Goal: Information Seeking & Learning: Find specific fact

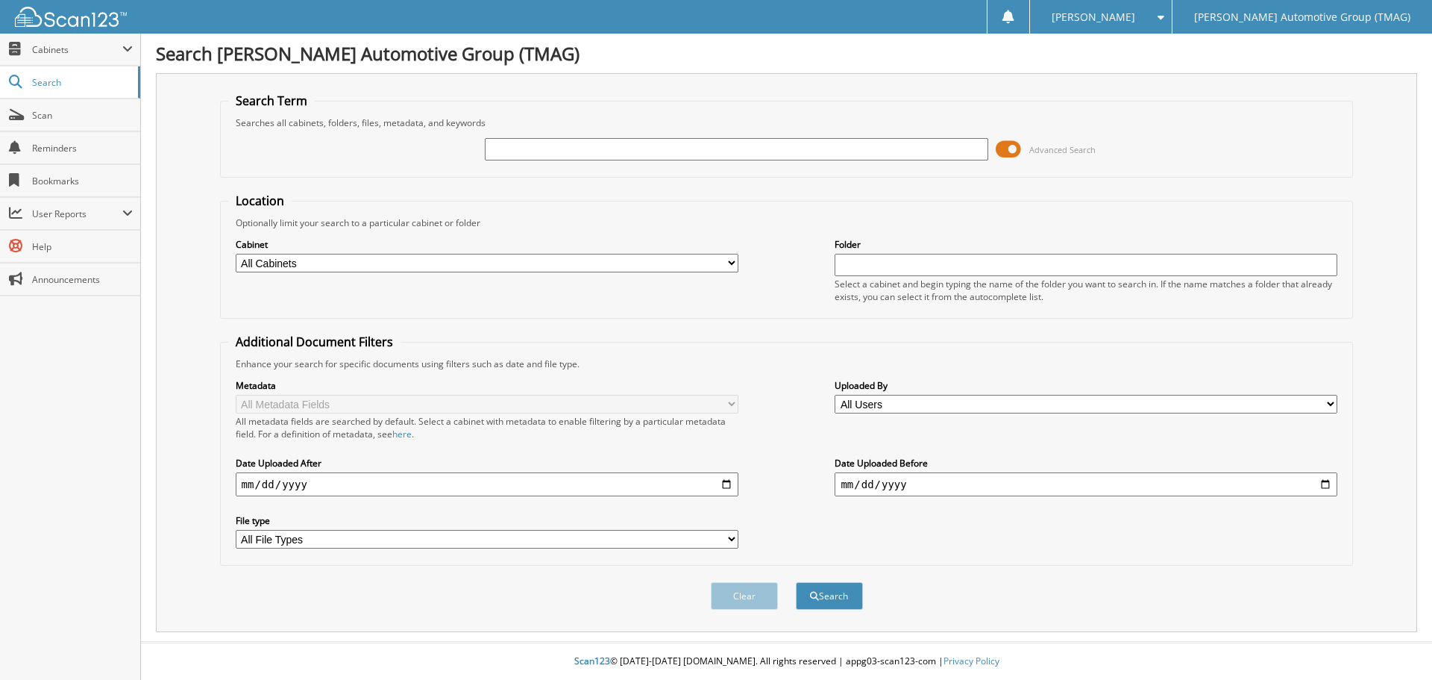
click at [676, 152] on input "text" at bounding box center [736, 149] width 503 height 22
type input "rkd68367"
click at [796, 582] on button "Search" at bounding box center [829, 596] width 67 height 28
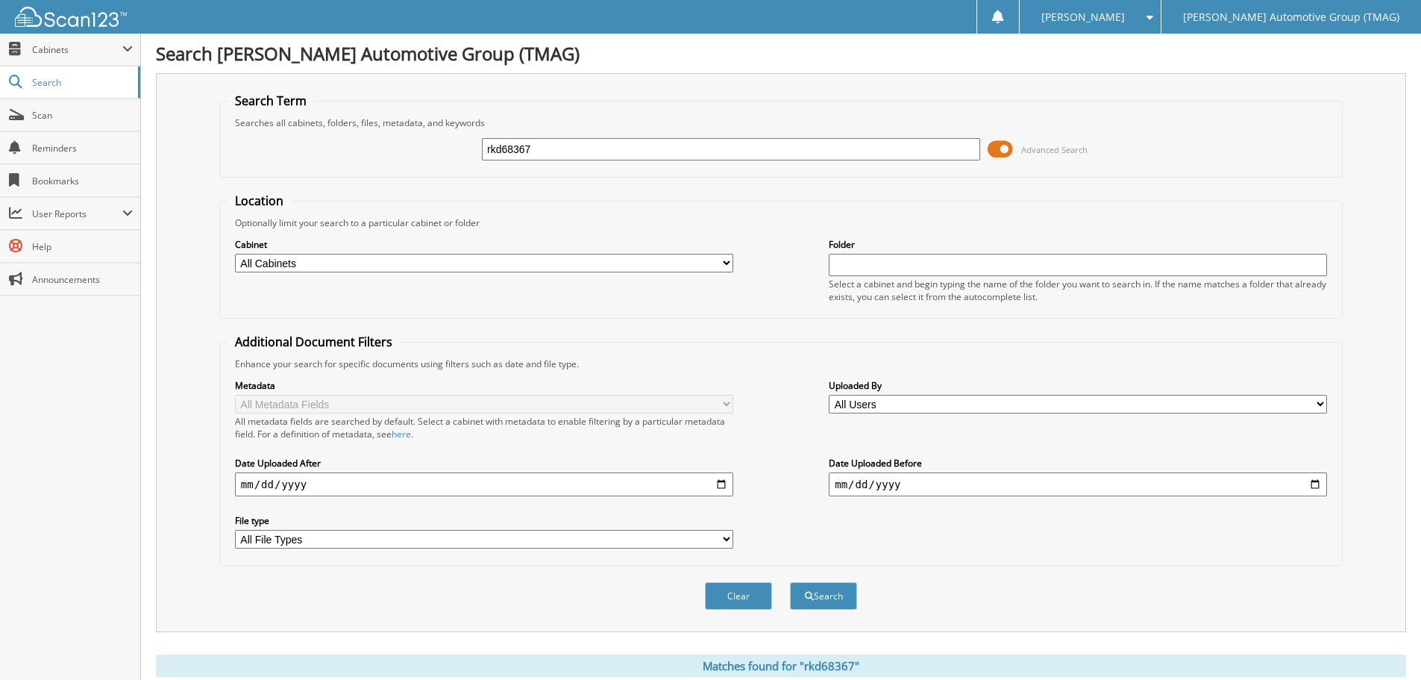
drag, startPoint x: 580, startPoint y: 146, endPoint x: -72, endPoint y: 119, distance: 652.6
type input "RKD68367"
click at [790, 582] on button "Search" at bounding box center [823, 596] width 67 height 28
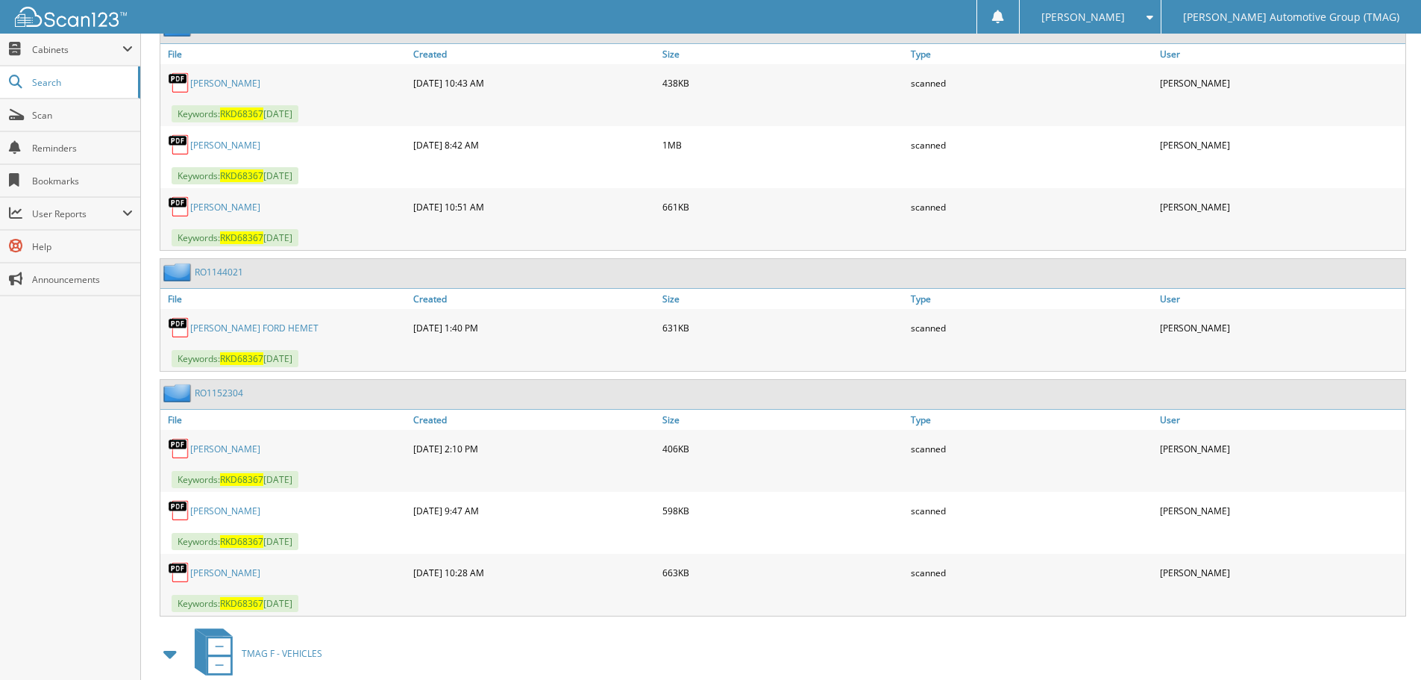
scroll to position [746, 0]
click at [206, 392] on link "RO1152304" at bounding box center [219, 391] width 48 height 13
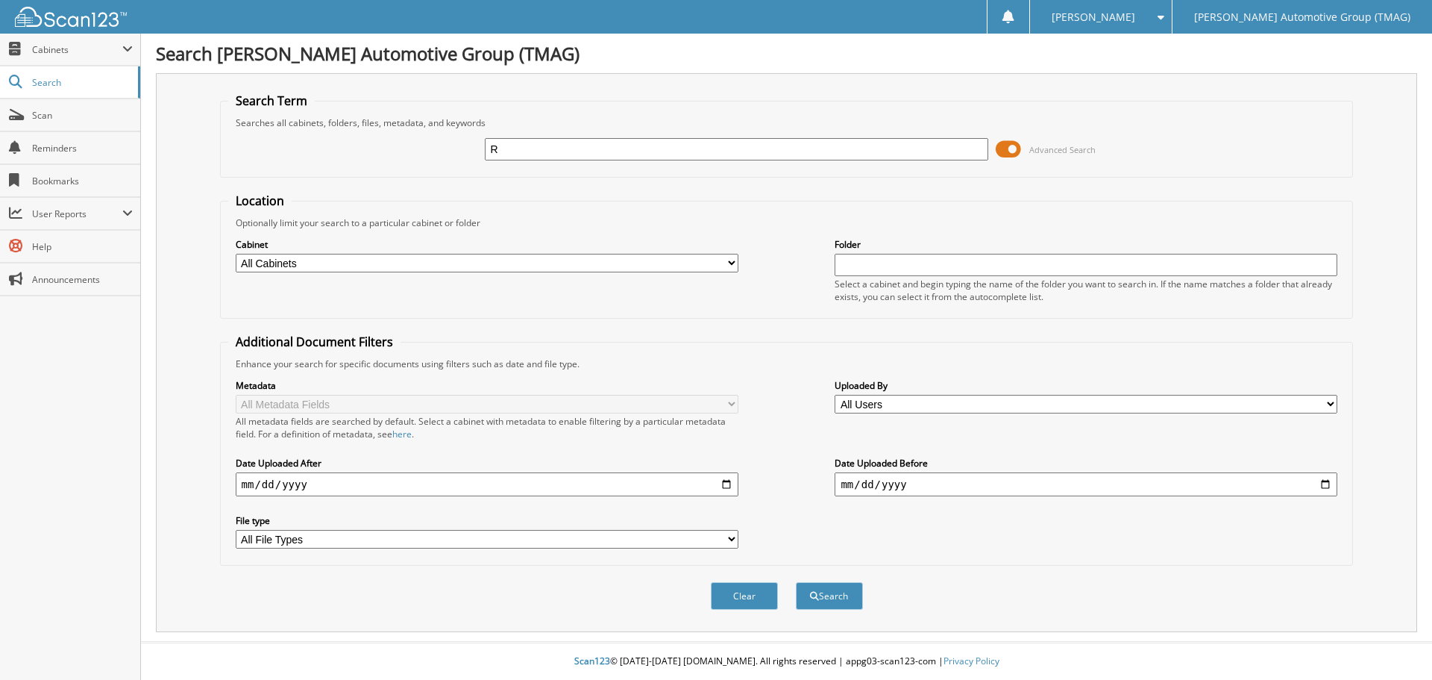
type input "RKD68367"
click at [840, 594] on button "Search" at bounding box center [829, 596] width 67 height 28
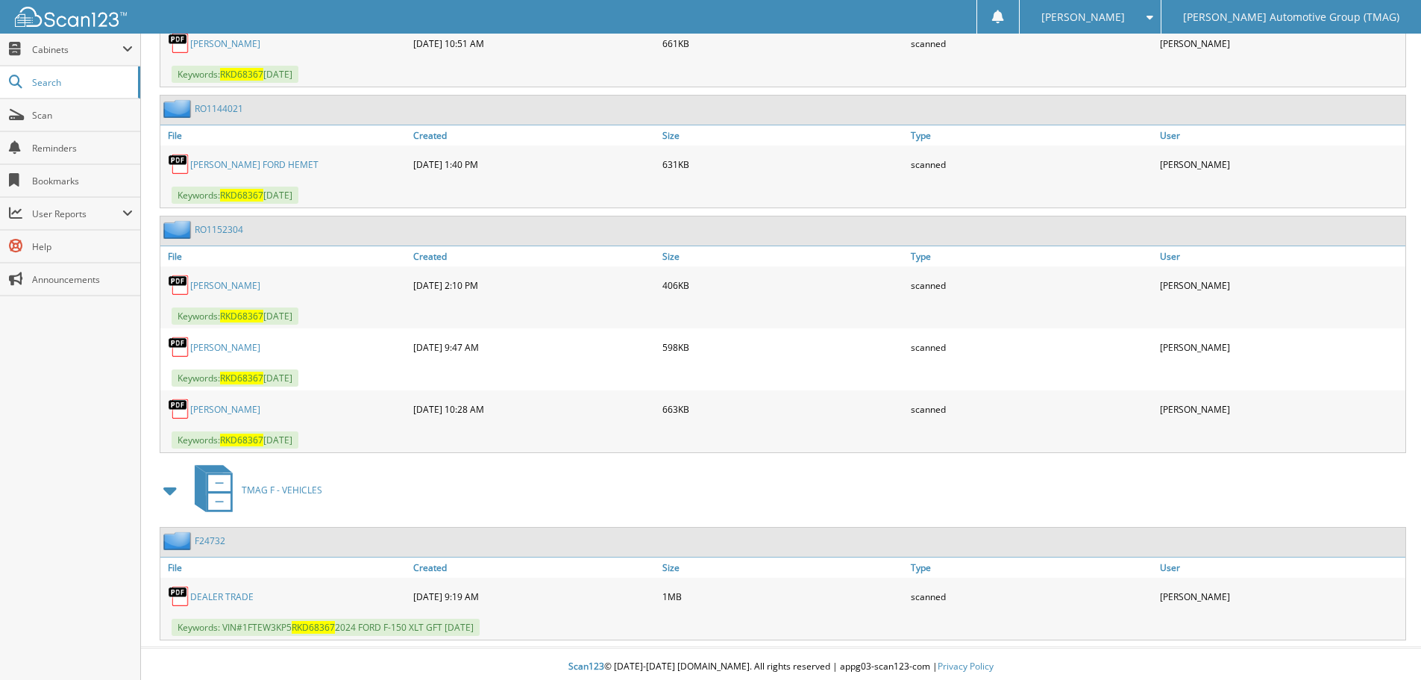
scroll to position [914, 0]
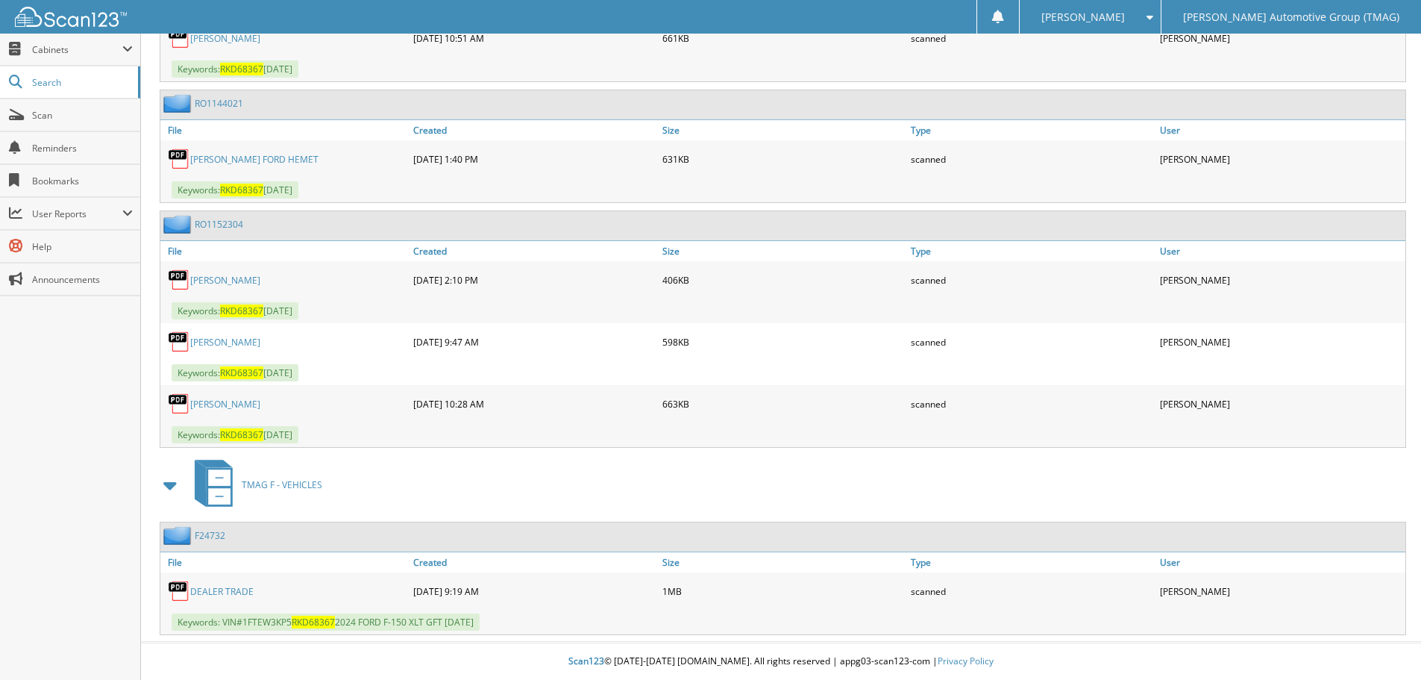
click at [216, 404] on link "AGUIAR" at bounding box center [225, 404] width 70 height 13
click at [236, 366] on span "Keywords: RKD68367 07/09/25" at bounding box center [235, 372] width 127 height 17
click at [200, 342] on link "AGUIAR" at bounding box center [225, 342] width 70 height 13
click at [260, 315] on span "RKD68367" at bounding box center [241, 310] width 43 height 13
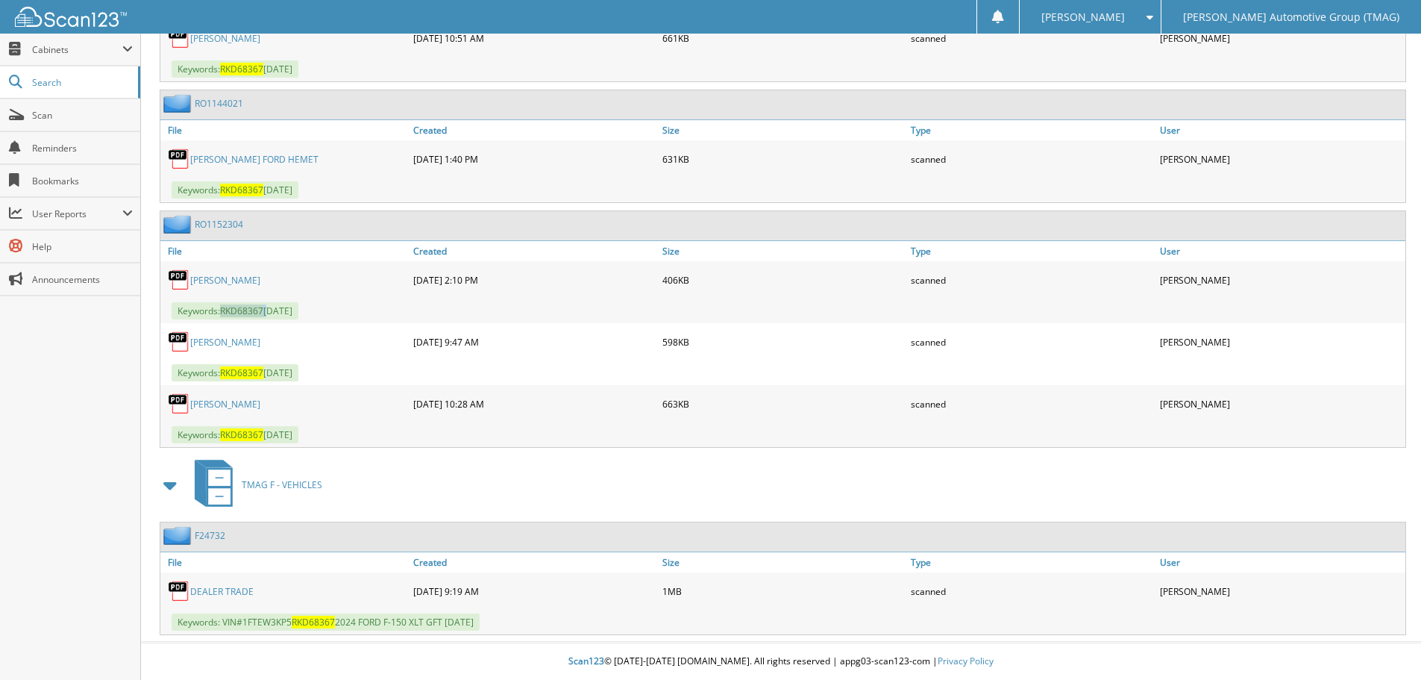
click at [260, 315] on span "RKD68367" at bounding box center [241, 310] width 43 height 13
click at [257, 307] on span "RKD68367" at bounding box center [241, 310] width 43 height 13
click at [198, 278] on link "AGUIAR" at bounding box center [225, 280] width 70 height 13
click at [245, 378] on span "RKD68367" at bounding box center [241, 372] width 43 height 13
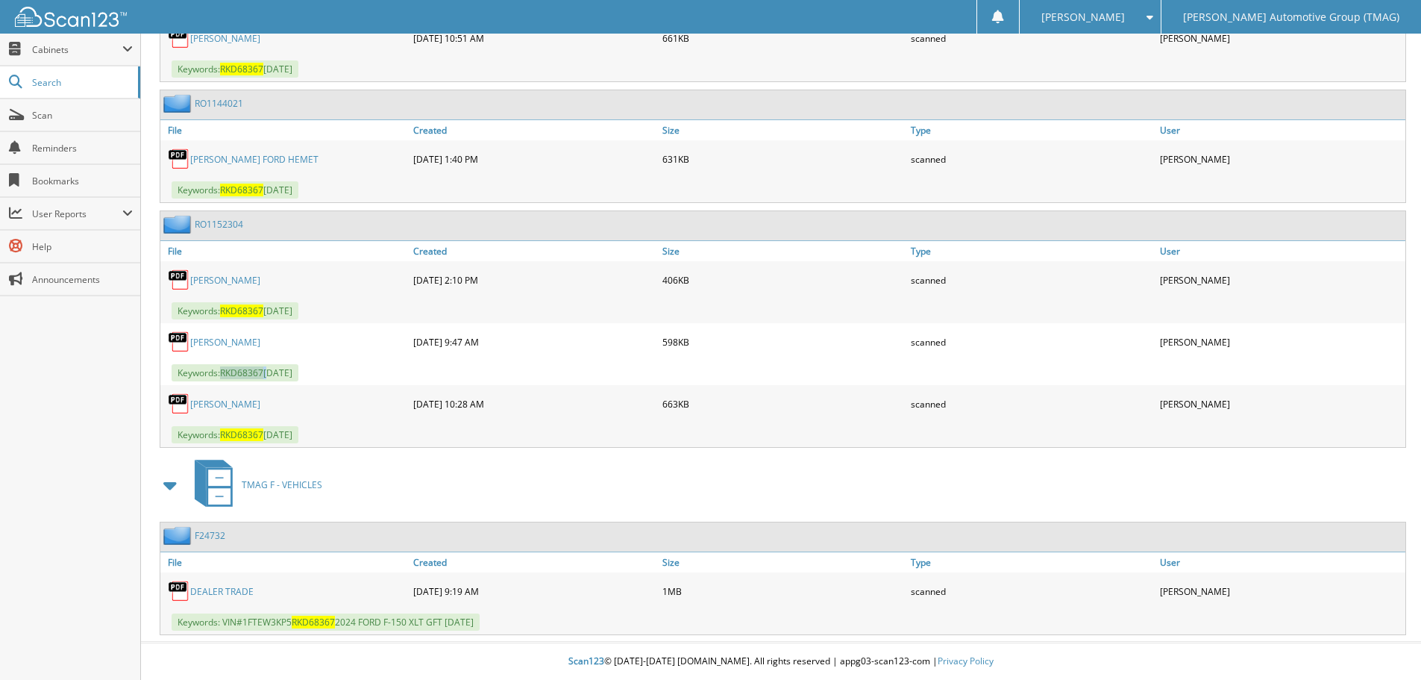
click at [245, 378] on span "RKD68367" at bounding box center [241, 372] width 43 height 13
click at [208, 342] on link "AGUIAR" at bounding box center [225, 342] width 70 height 13
click at [213, 340] on link "AGUIAR" at bounding box center [225, 342] width 70 height 13
click at [246, 430] on span "RKD68367" at bounding box center [241, 434] width 43 height 13
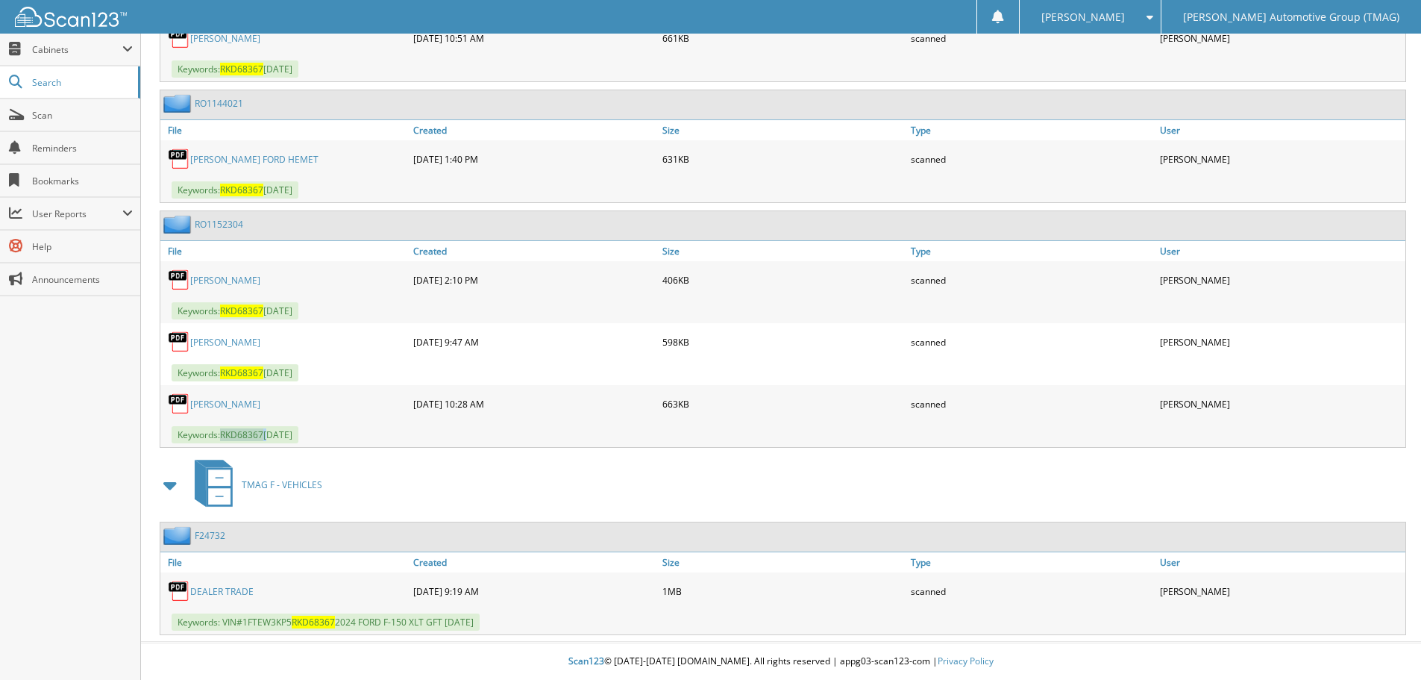
click at [248, 439] on span "RKD68367" at bounding box center [241, 434] width 43 height 13
click at [250, 437] on span "RKD68367" at bounding box center [241, 434] width 43 height 13
click at [214, 399] on link "AGUIAR" at bounding box center [225, 404] width 70 height 13
click at [209, 401] on link "AGUIAR" at bounding box center [225, 404] width 70 height 13
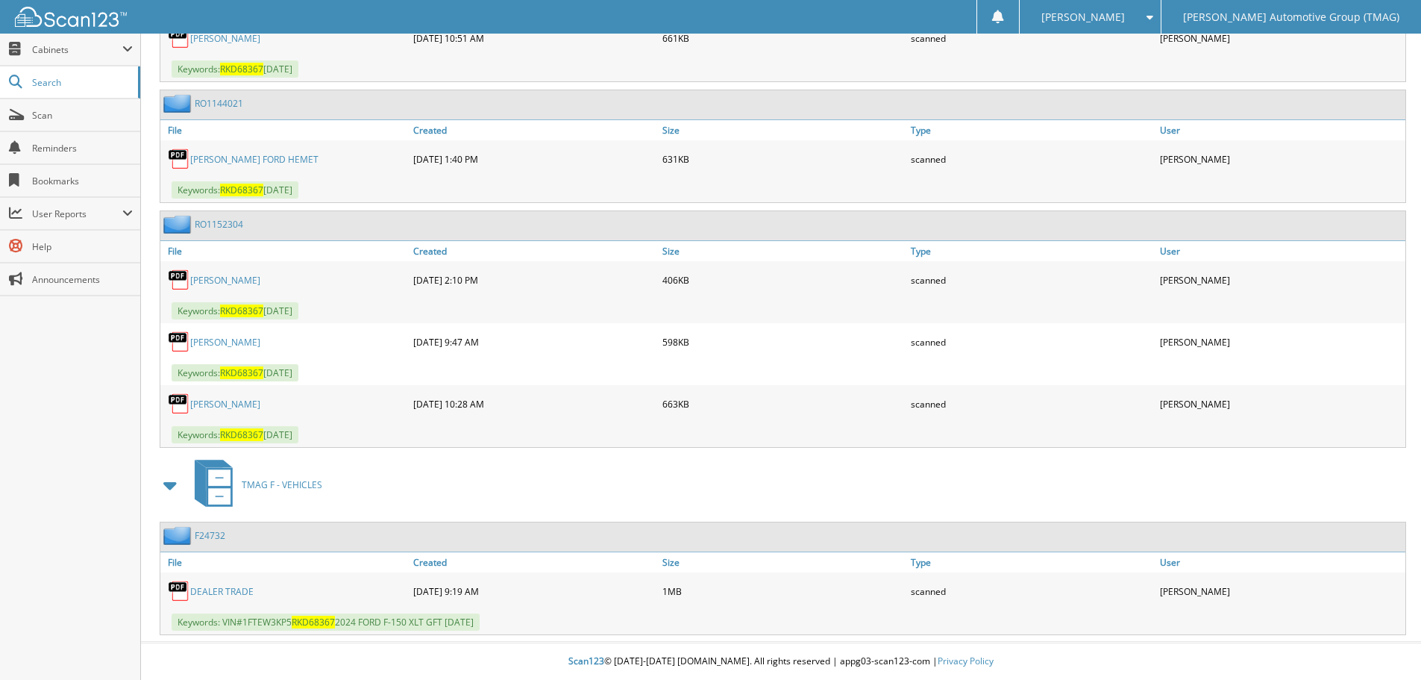
click at [198, 401] on link "AGUIAR" at bounding box center [225, 404] width 70 height 13
click at [210, 399] on link "AGUIAR" at bounding box center [225, 404] width 70 height 13
click at [254, 433] on span "RKD68367" at bounding box center [241, 434] width 43 height 13
click at [213, 400] on link "AGUIAR" at bounding box center [225, 404] width 70 height 13
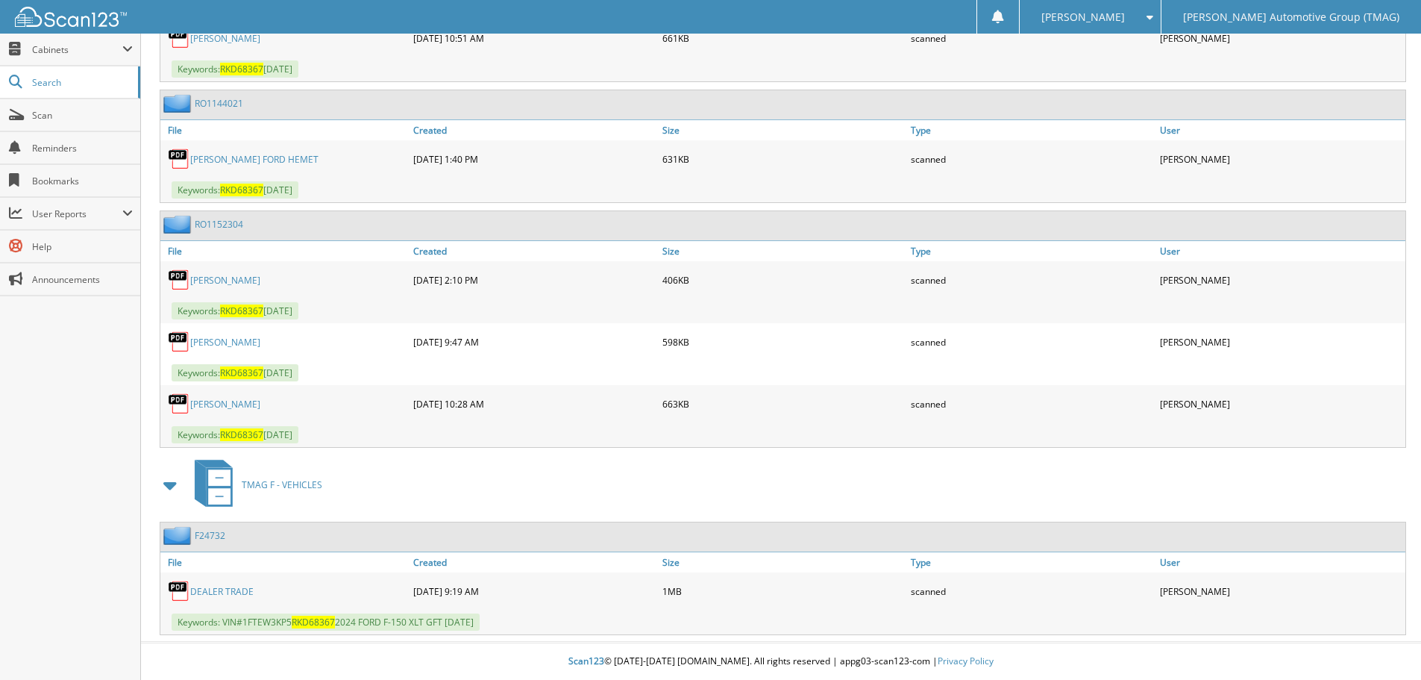
click at [207, 406] on link "AGUIAR" at bounding box center [225, 404] width 70 height 13
click at [236, 375] on span "RKD68367" at bounding box center [241, 372] width 43 height 13
click at [216, 345] on link "AGUIAR" at bounding box center [225, 342] width 70 height 13
click at [212, 337] on link "AGUIAR" at bounding box center [225, 342] width 70 height 13
click at [211, 281] on link "AGUIAR" at bounding box center [225, 280] width 70 height 13
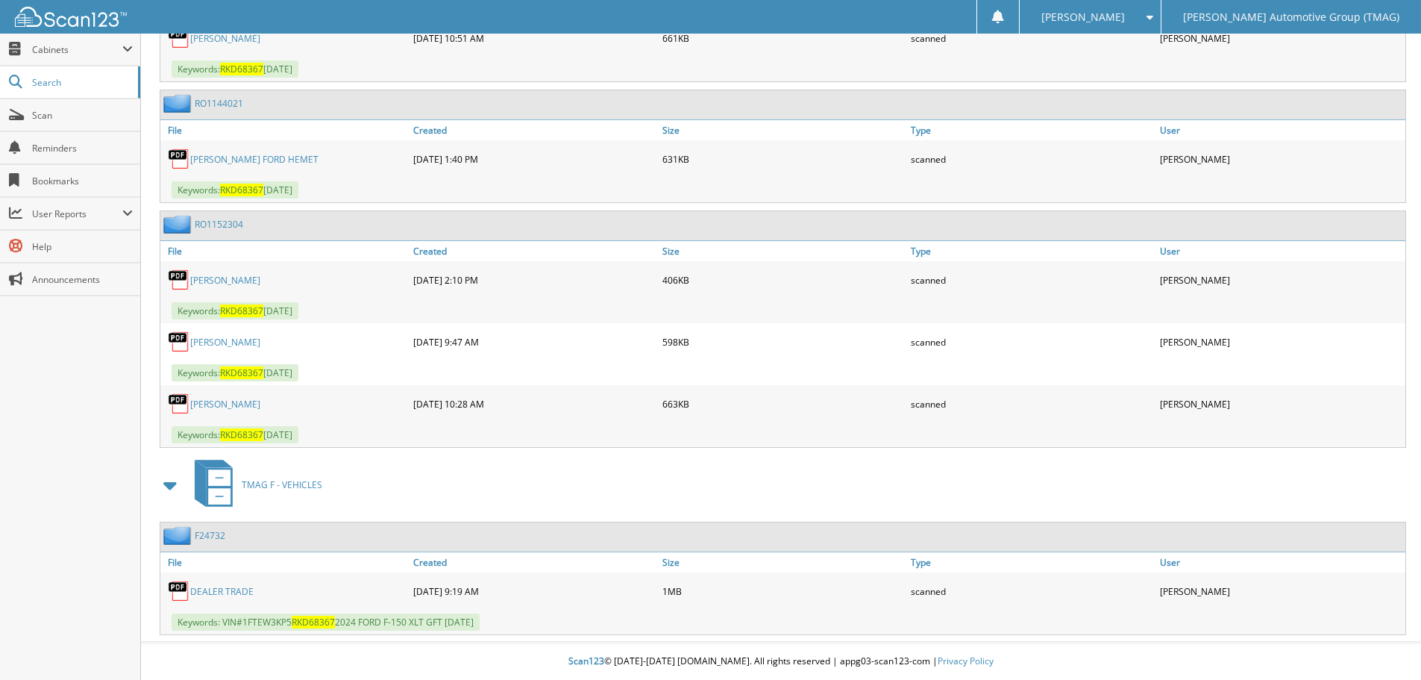
click at [211, 281] on link "AGUIAR" at bounding box center [225, 280] width 70 height 13
click at [185, 277] on img at bounding box center [179, 280] width 22 height 22
click at [204, 282] on link "AGUIAR" at bounding box center [225, 280] width 70 height 13
click at [208, 162] on link "TIM MORAN FORD HEMET" at bounding box center [254, 159] width 128 height 13
click at [211, 162] on link "TIM MORAN FORD HEMET" at bounding box center [254, 159] width 128 height 13
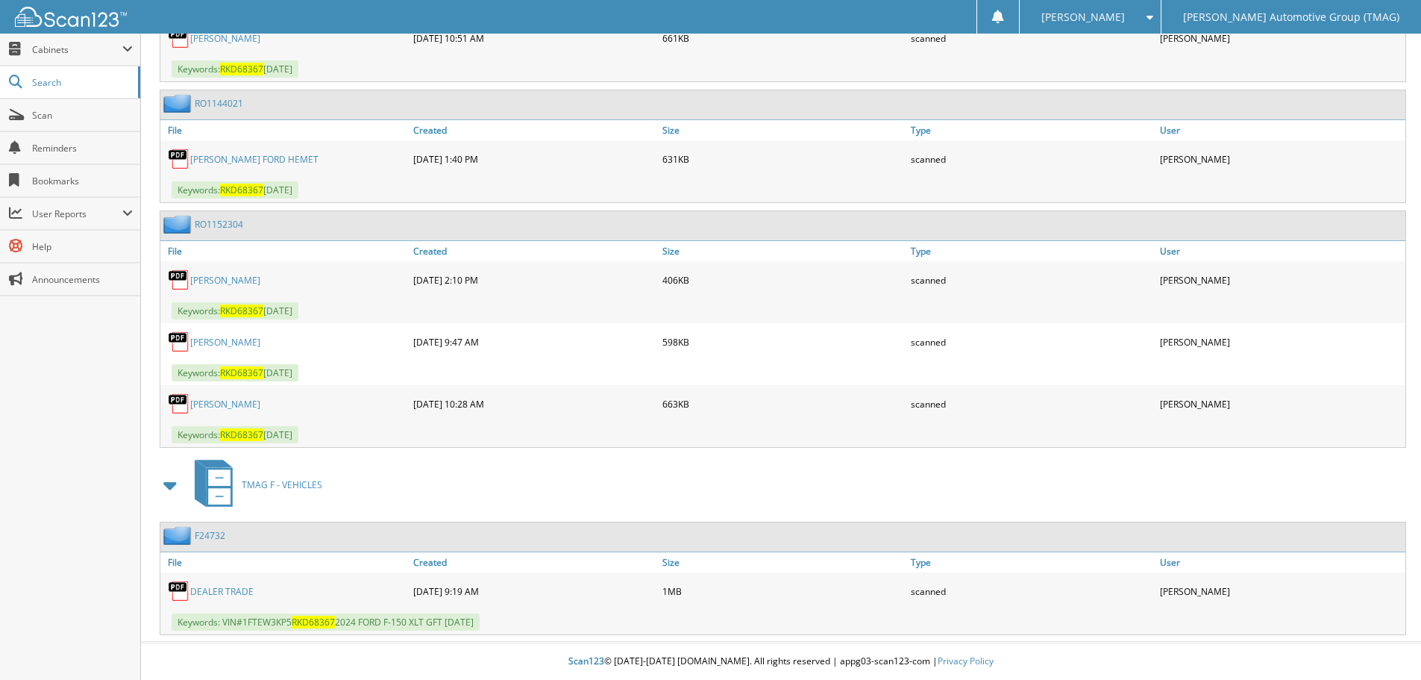
click at [243, 161] on link "TIM MORAN FORD HEMET" at bounding box center [254, 159] width 128 height 13
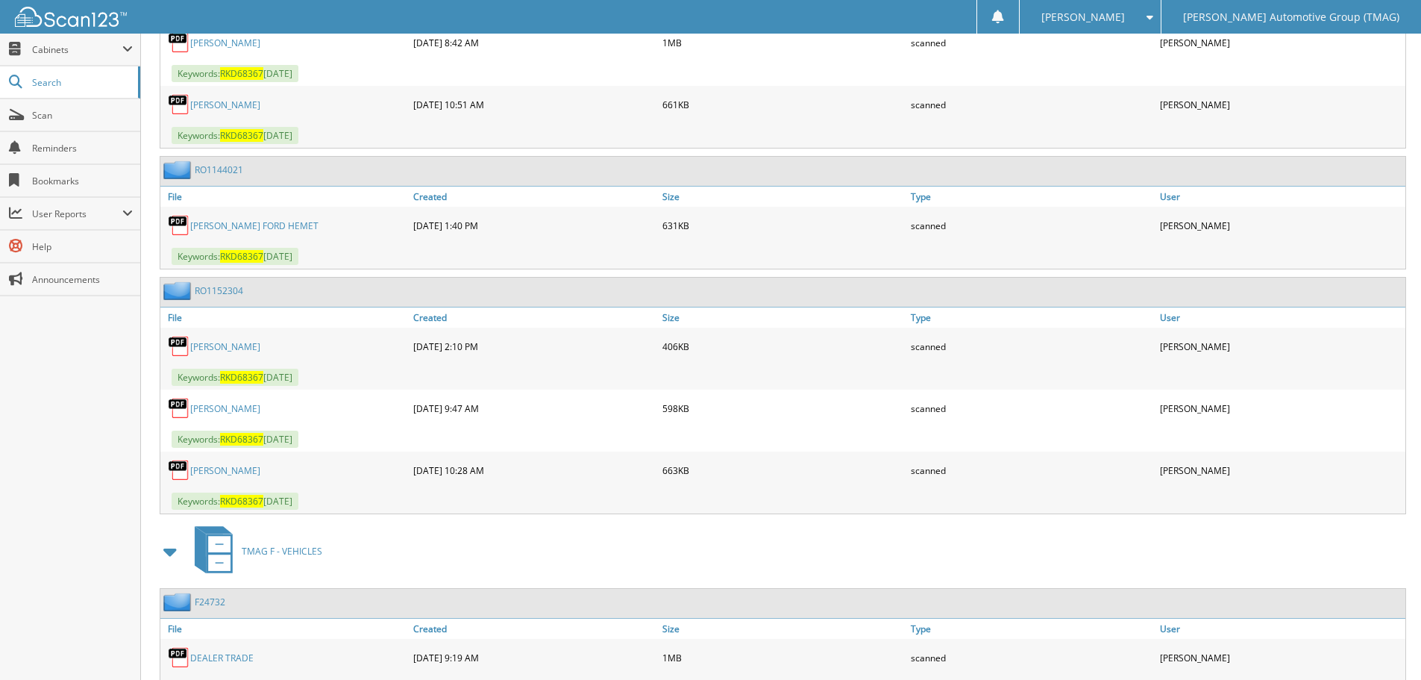
scroll to position [765, 0]
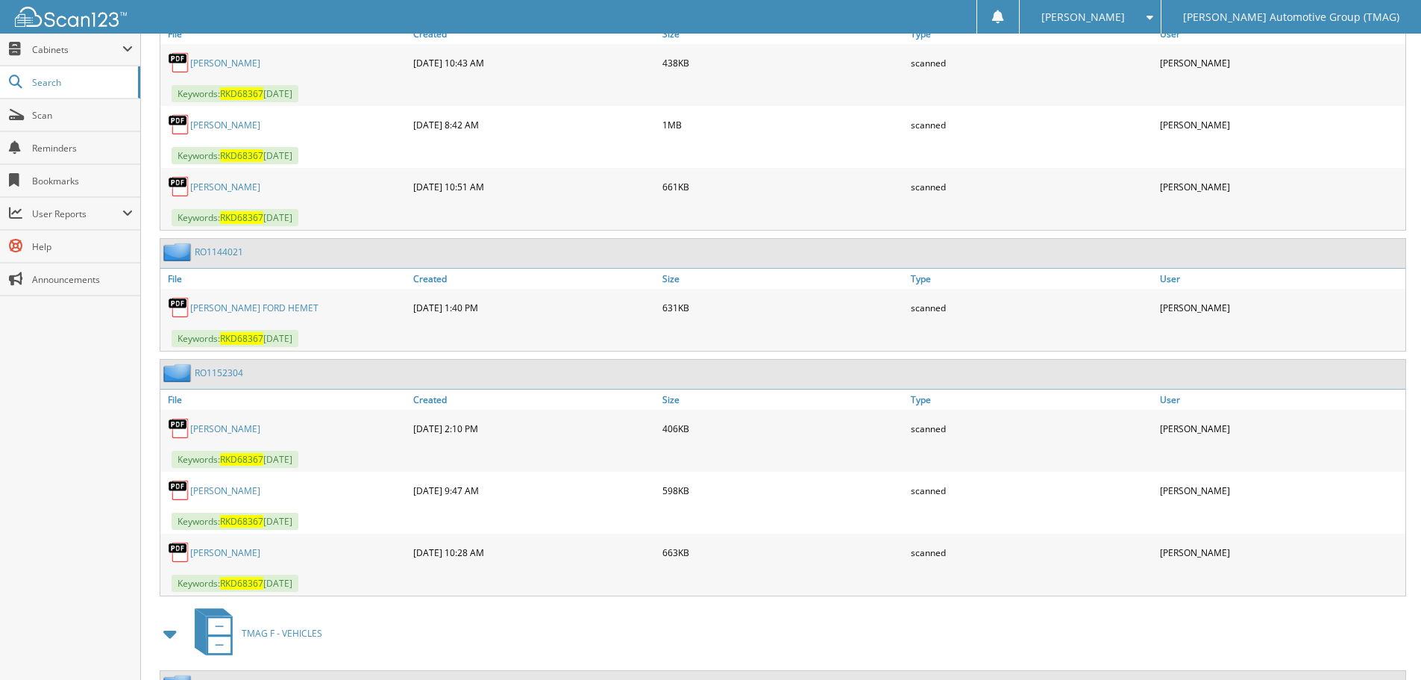
click at [203, 189] on link "AGUIAR" at bounding box center [225, 187] width 70 height 13
click at [201, 126] on link "AGUIAR" at bounding box center [225, 125] width 70 height 13
click at [250, 93] on span "RKD68367" at bounding box center [241, 93] width 43 height 13
click at [201, 63] on link "AGUIAR" at bounding box center [225, 63] width 70 height 13
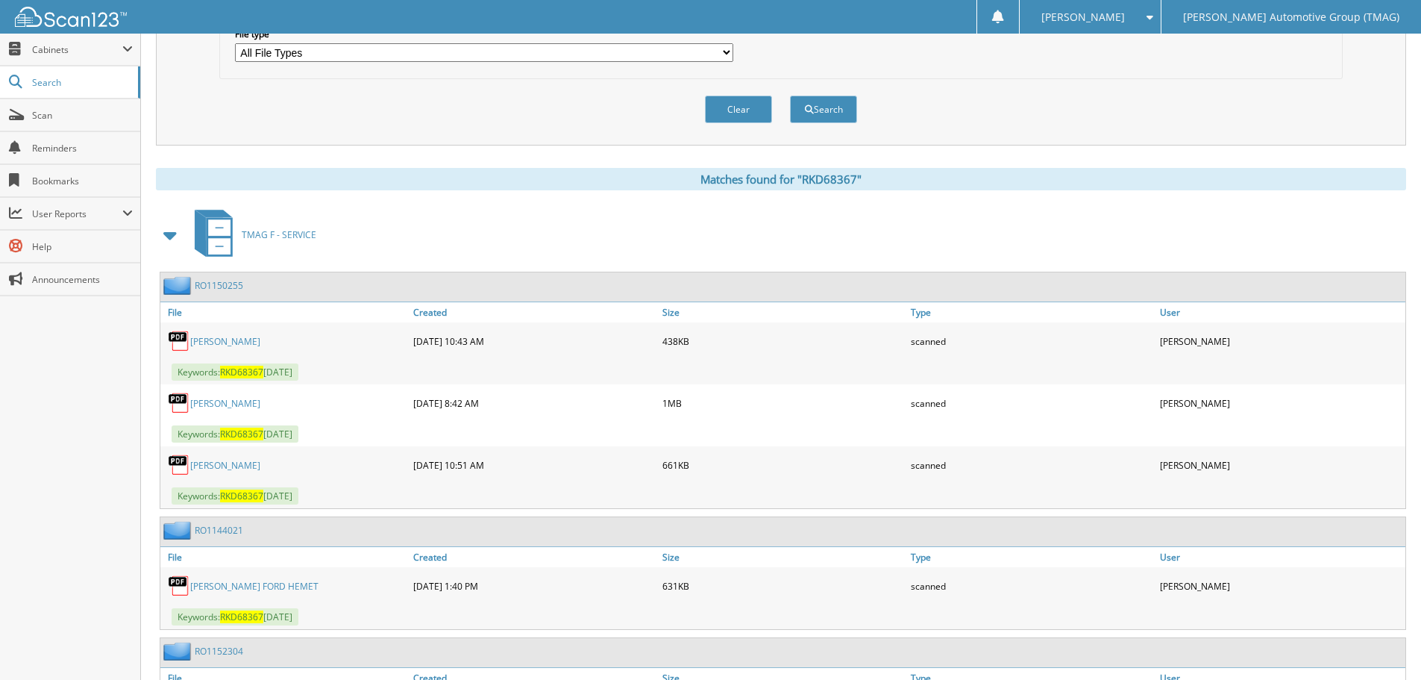
scroll to position [466, 0]
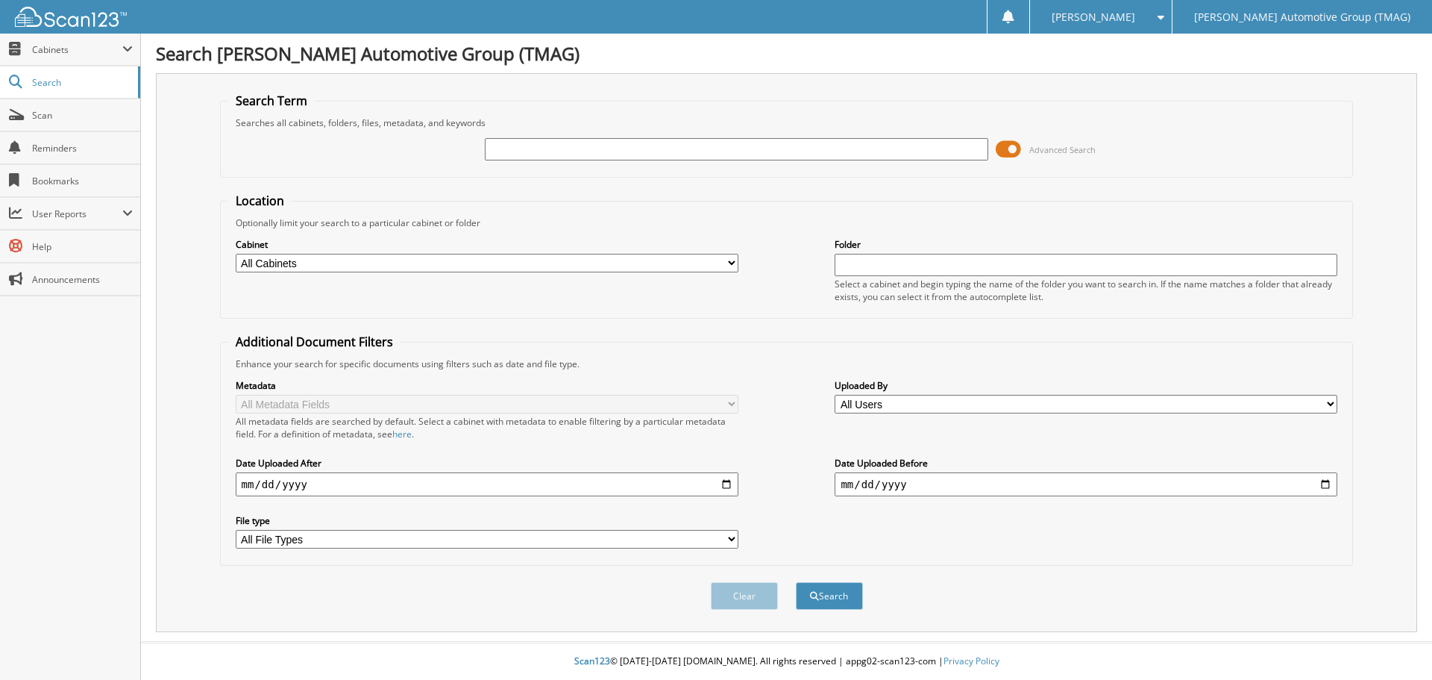
click at [577, 153] on input "text" at bounding box center [736, 149] width 503 height 22
type input "ed20811"
click at [796, 582] on button "Search" at bounding box center [829, 596] width 67 height 28
type input "ed20811"
click at [796, 582] on button "Search" at bounding box center [829, 596] width 67 height 28
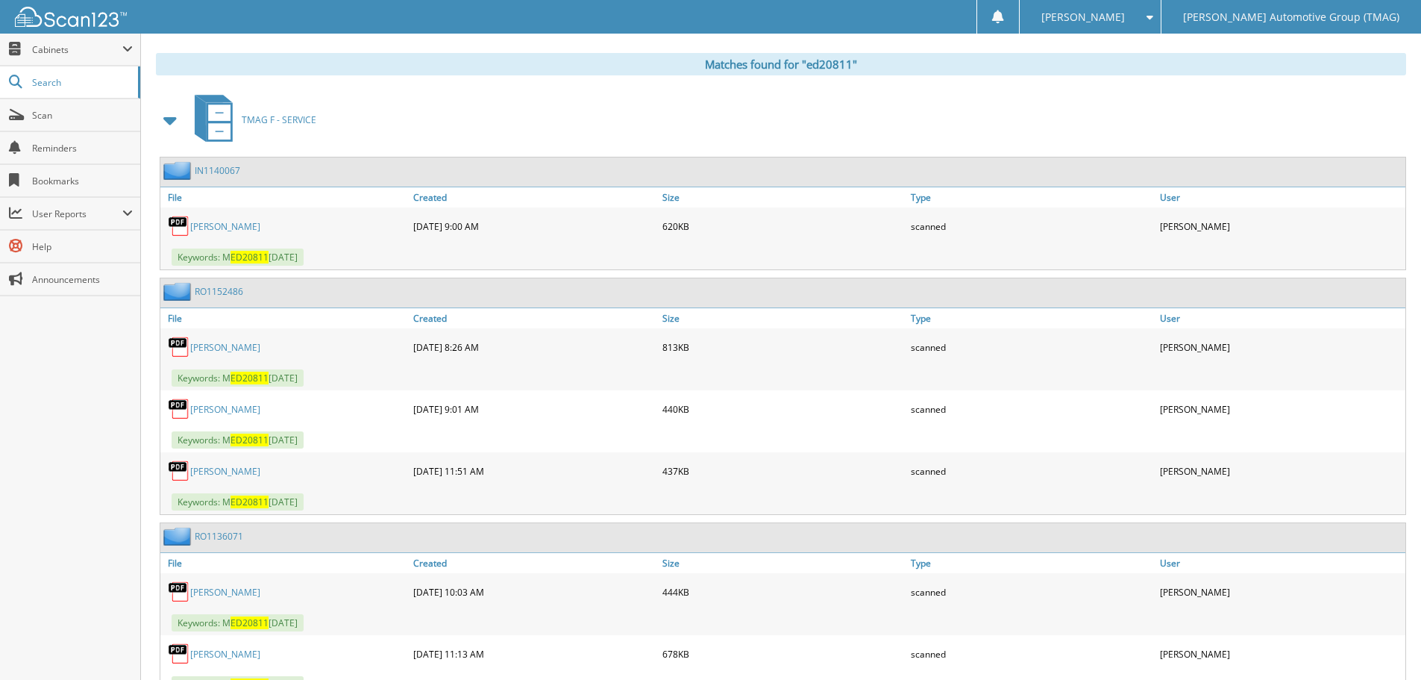
scroll to position [597, 0]
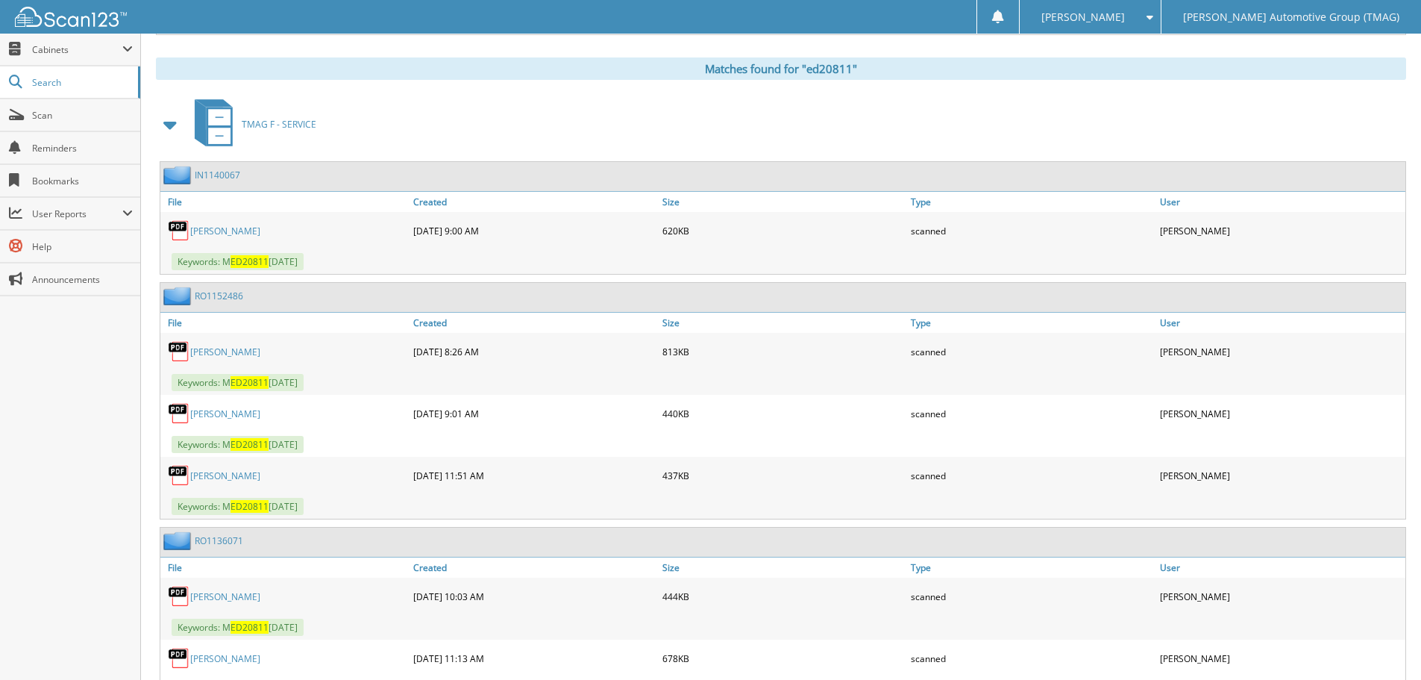
click at [198, 225] on link "[PERSON_NAME]" at bounding box center [225, 231] width 70 height 13
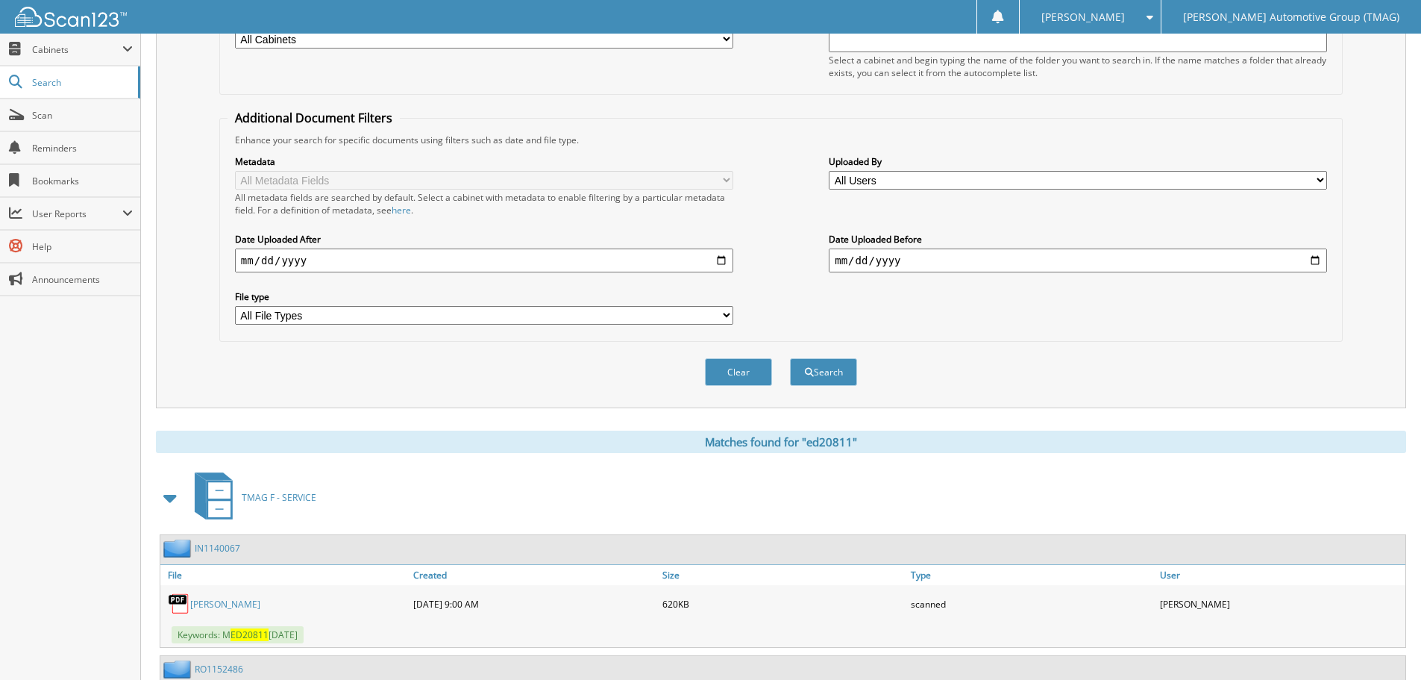
scroll to position [373, 0]
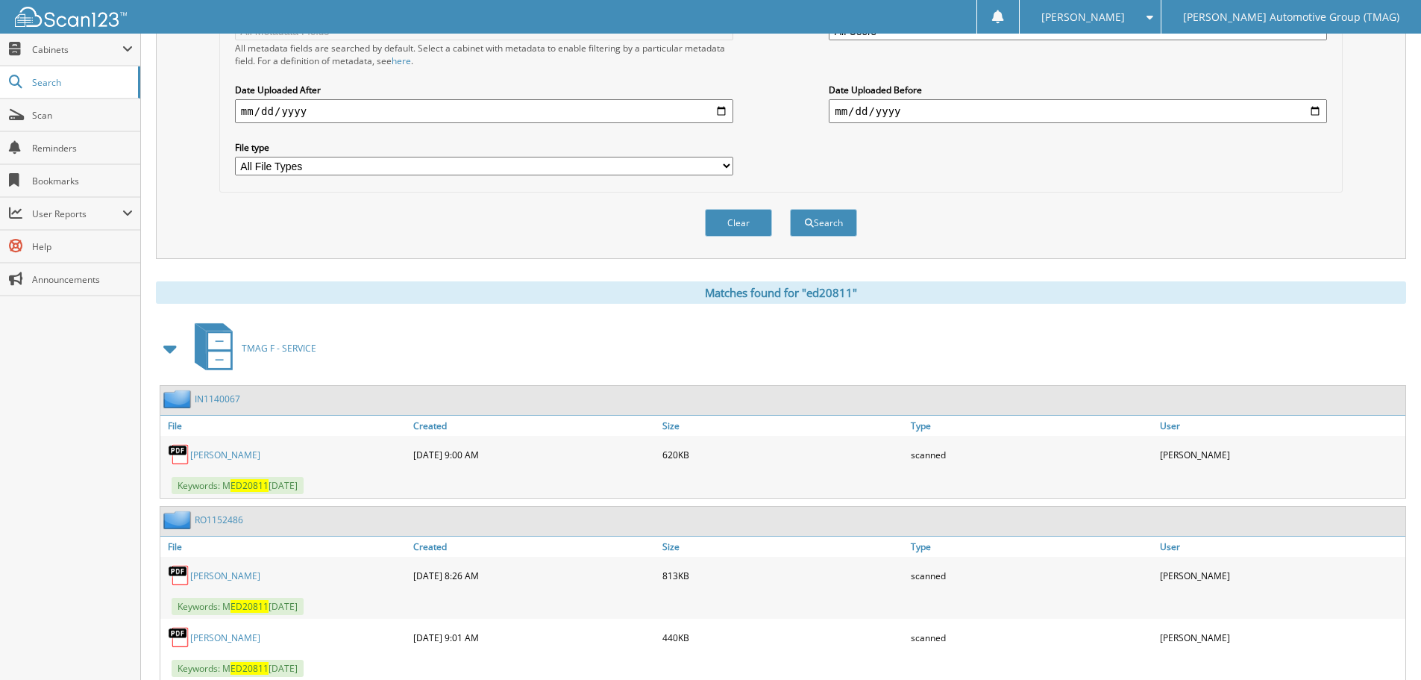
click at [239, 403] on link "IN1140067" at bounding box center [218, 398] width 46 height 13
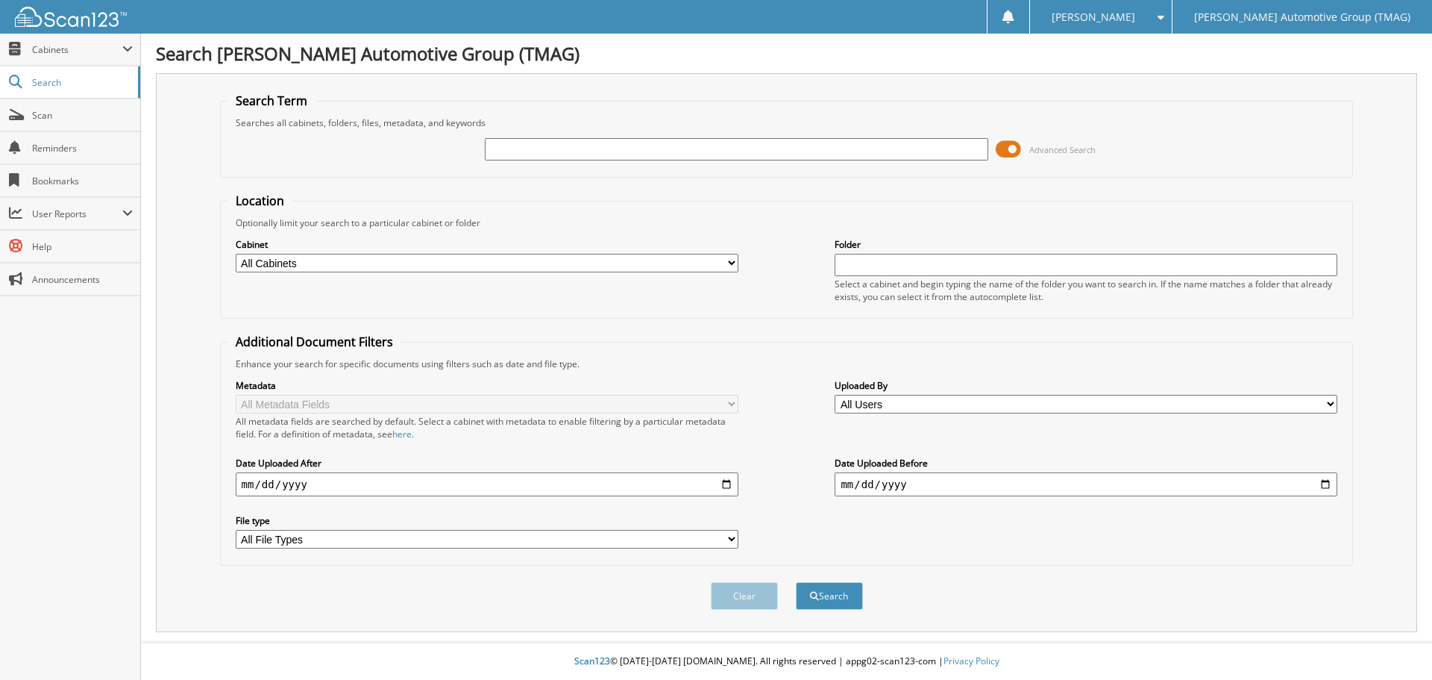
click at [524, 155] on input "text" at bounding box center [736, 149] width 503 height 22
type input "ed20811"
click at [796, 582] on button "Search" at bounding box center [829, 596] width 67 height 28
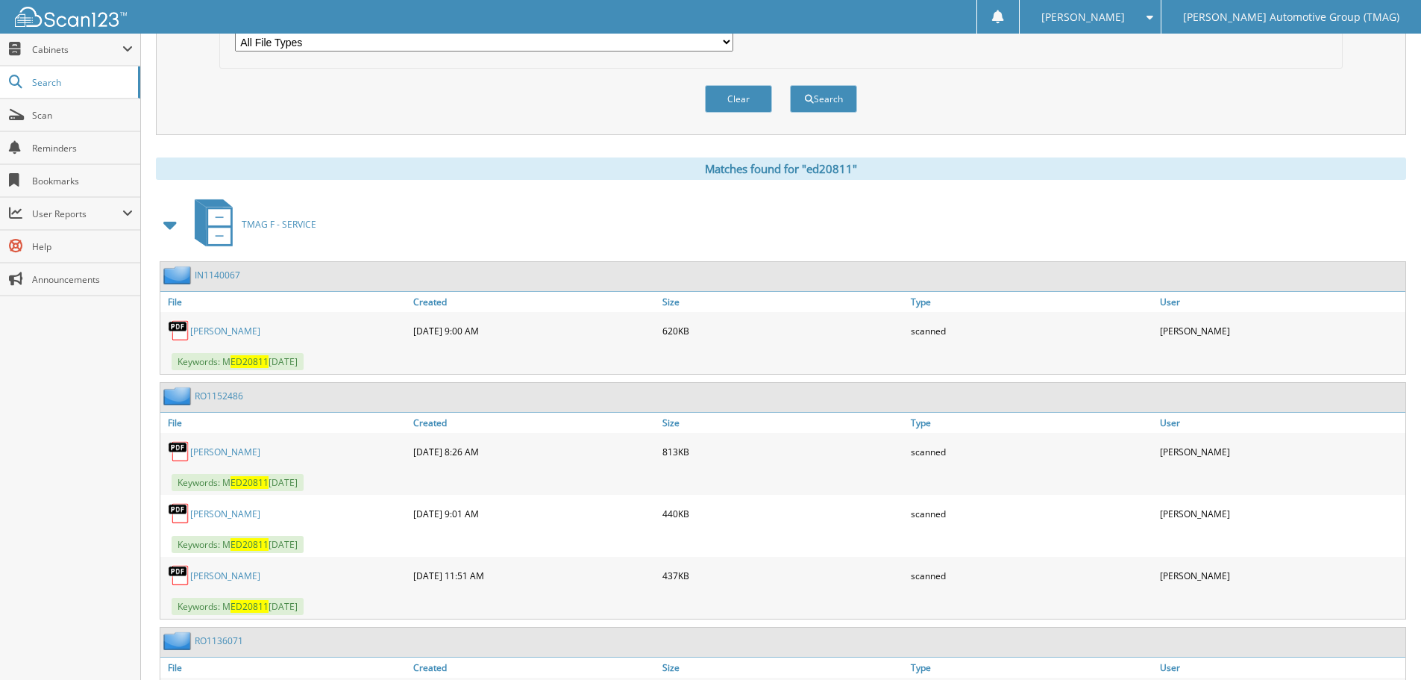
scroll to position [522, 0]
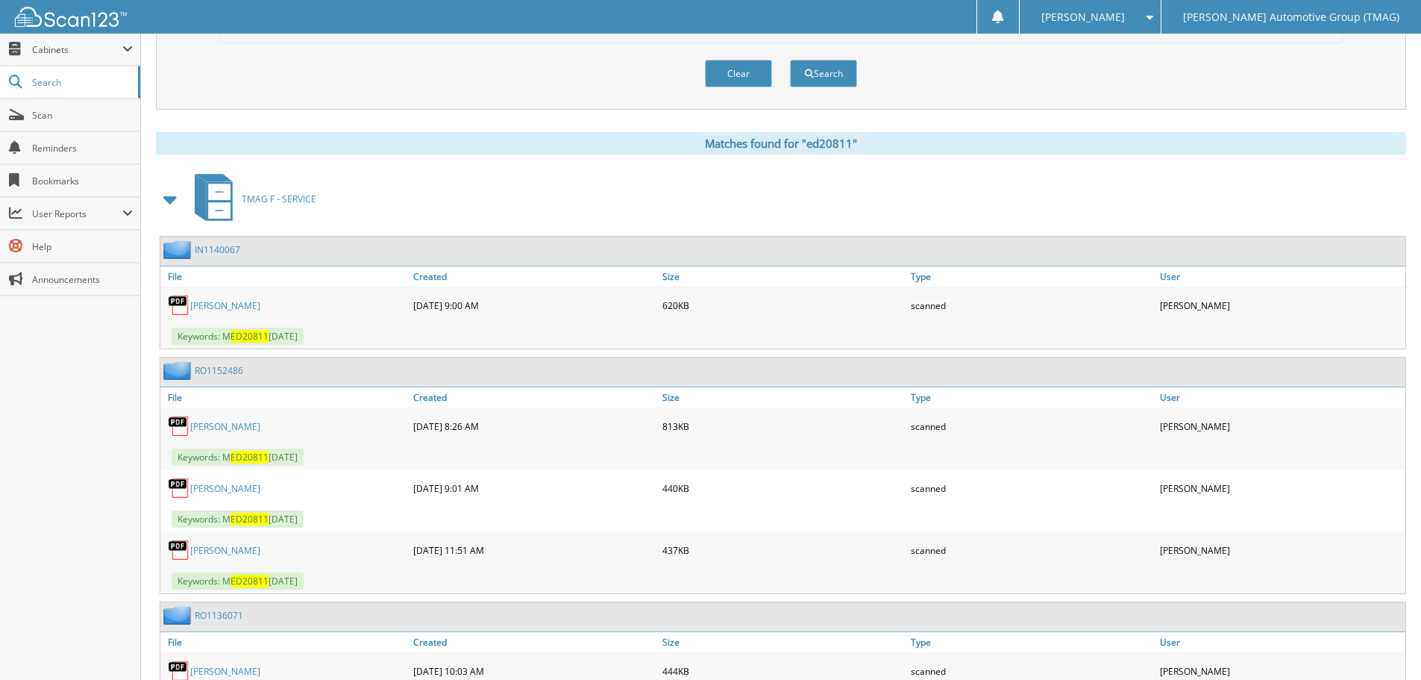
click at [233, 373] on link "RO1152486" at bounding box center [219, 370] width 48 height 13
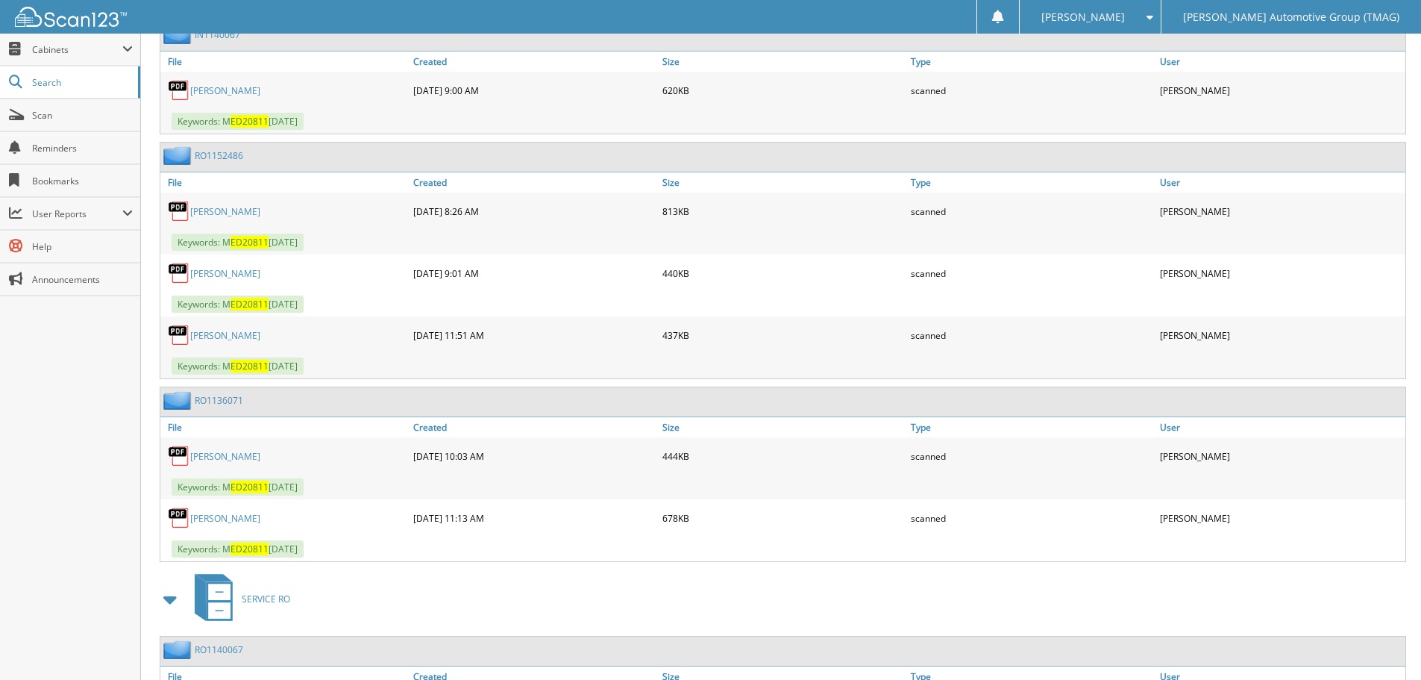
scroll to position [821, 0]
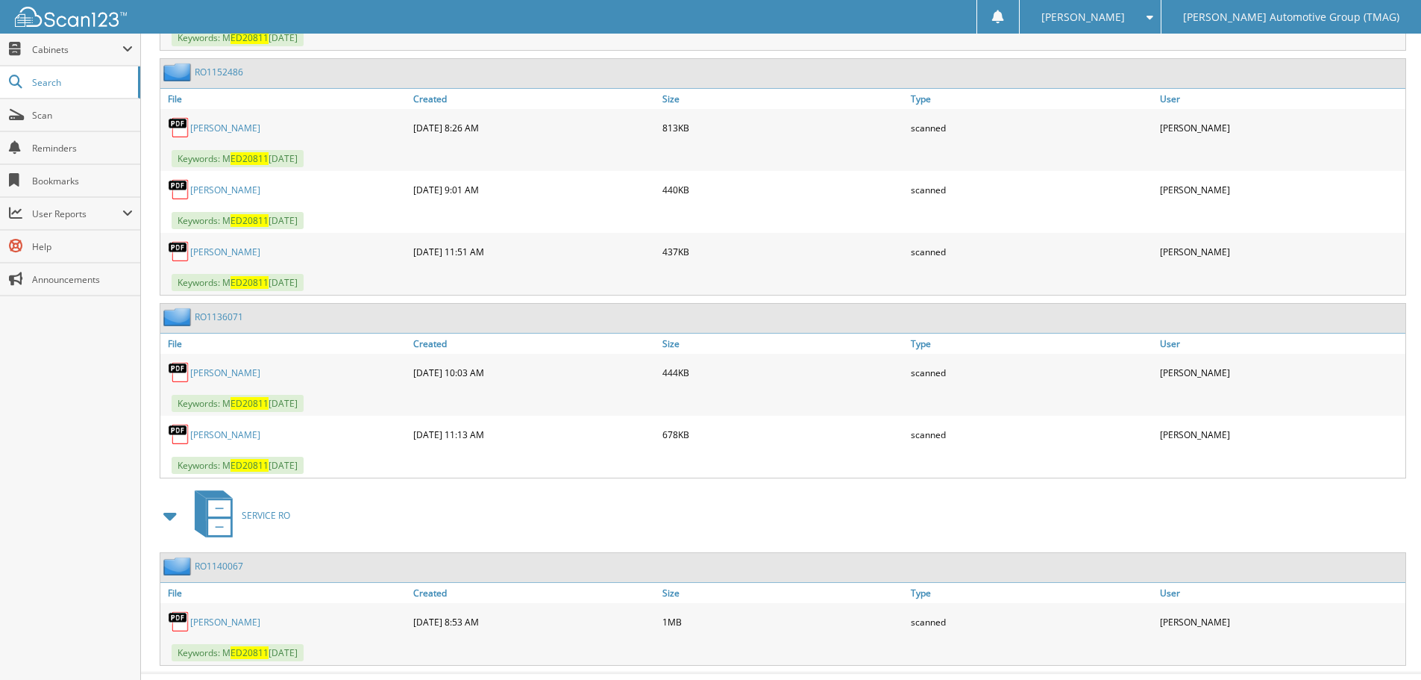
click at [247, 375] on link "[PERSON_NAME]" at bounding box center [225, 372] width 70 height 13
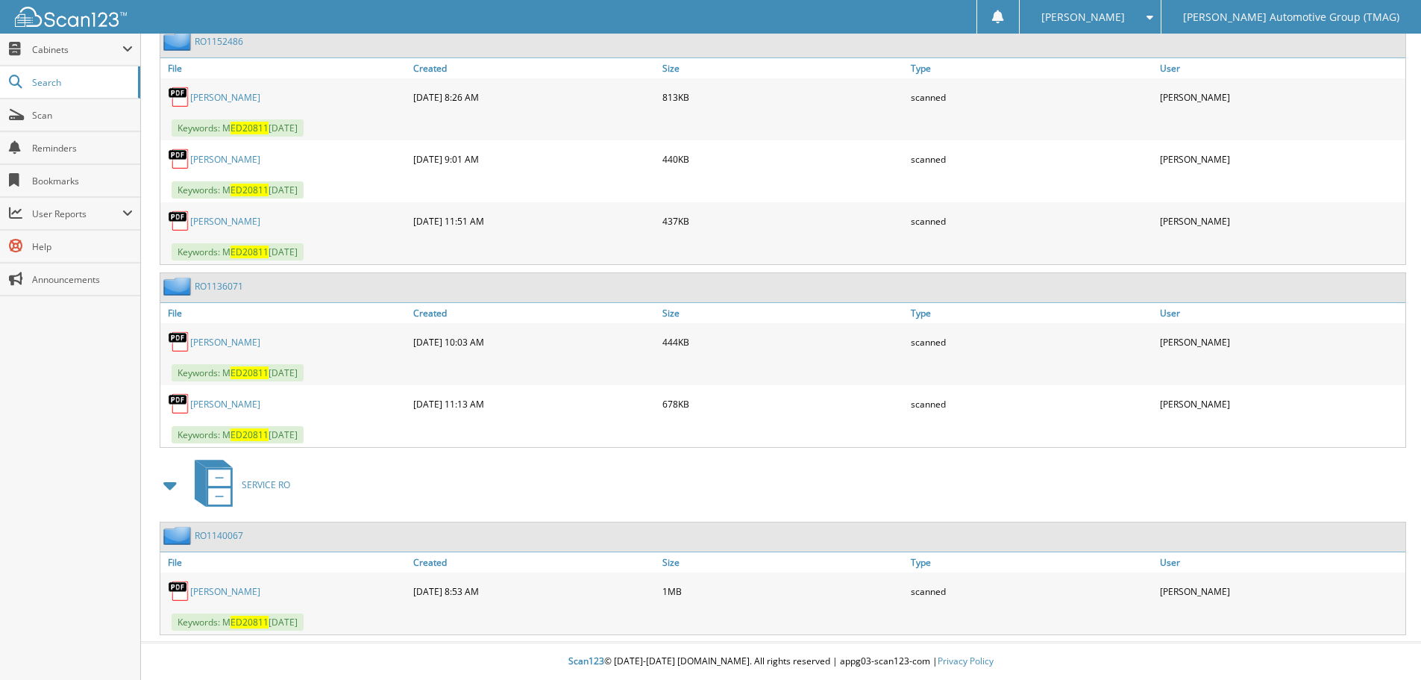
click at [196, 403] on link "[PERSON_NAME]" at bounding box center [225, 404] width 70 height 13
click at [244, 587] on link "[PERSON_NAME]" at bounding box center [225, 591] width 70 height 13
click at [228, 587] on link "[PERSON_NAME]" at bounding box center [225, 591] width 70 height 13
click at [216, 590] on link "[PERSON_NAME]" at bounding box center [225, 591] width 70 height 13
click at [181, 591] on img at bounding box center [179, 591] width 22 height 22
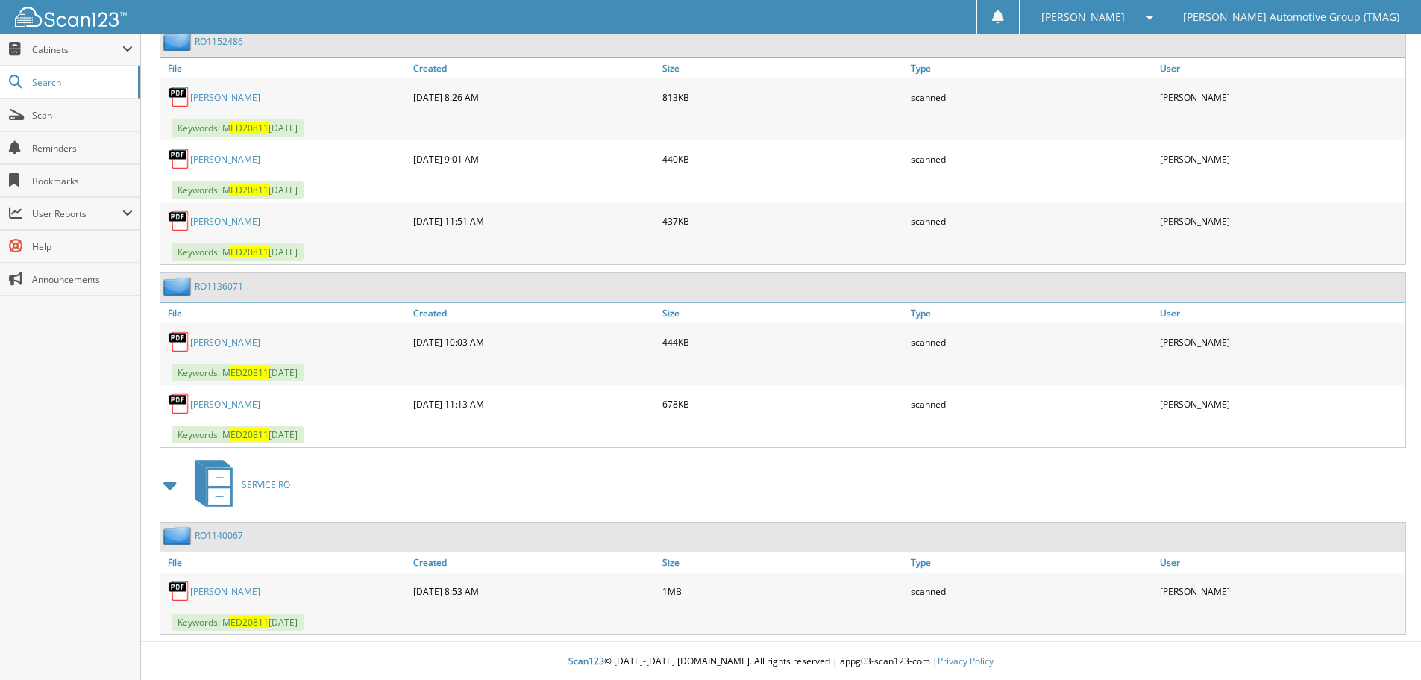
click at [201, 591] on link "[PERSON_NAME]" at bounding box center [225, 591] width 70 height 13
click at [241, 588] on link "[PERSON_NAME]" at bounding box center [225, 591] width 70 height 13
click at [169, 575] on div "[PERSON_NAME] [DATE] 8:53 AM 1MB scanned" at bounding box center [782, 590] width 1245 height 37
click at [184, 586] on img at bounding box center [179, 591] width 22 height 22
click at [240, 526] on div "RO1140067" at bounding box center [201, 535] width 83 height 19
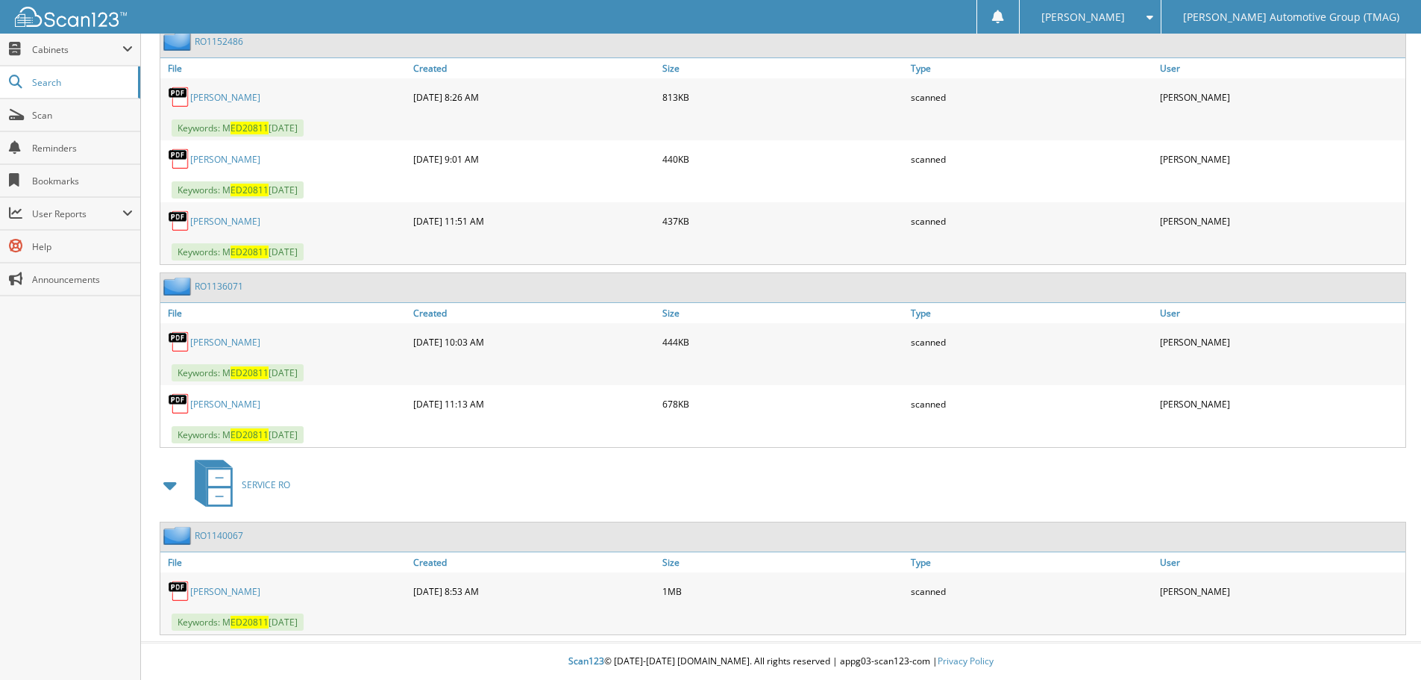
click at [195, 536] on link "RO1140067" at bounding box center [219, 535] width 48 height 13
